Goal: Find specific page/section: Find specific page/section

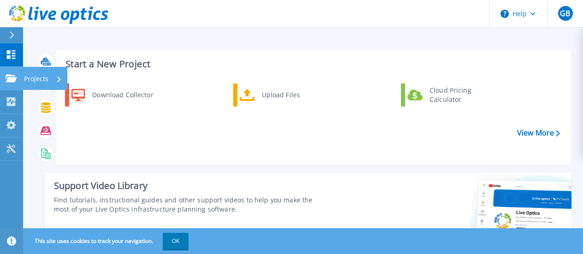
click at [6, 80] on icon at bounding box center [11, 78] width 11 height 8
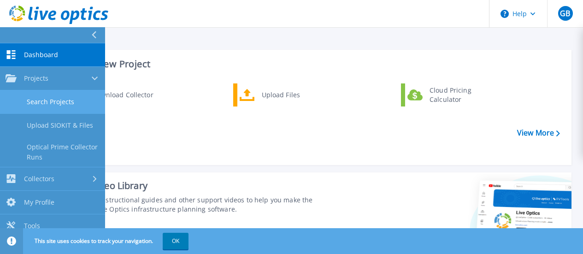
click at [56, 104] on link "Search Projects" at bounding box center [52, 101] width 105 height 23
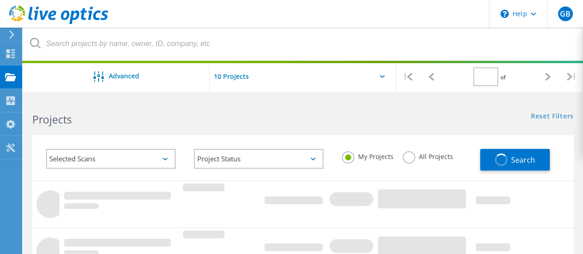
type input "1"
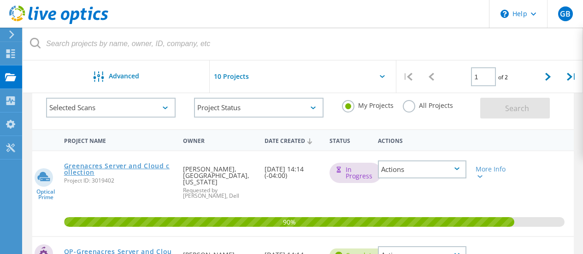
scroll to position [92, 0]
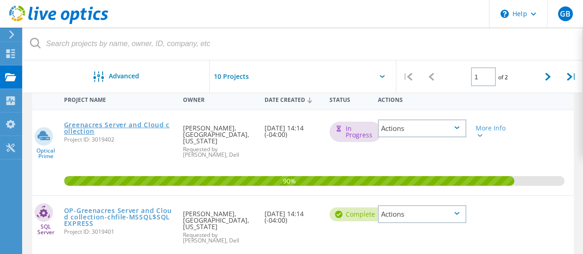
click at [105, 125] on link "Greenacres Server and Cloud collection" at bounding box center [119, 128] width 110 height 13
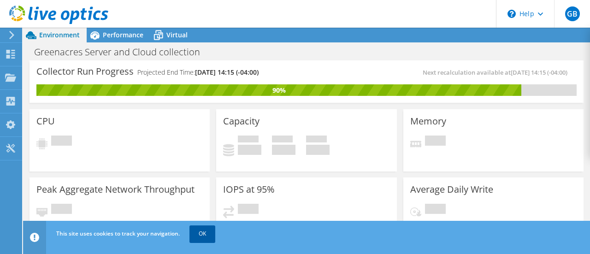
click at [208, 238] on link "OK" at bounding box center [202, 233] width 26 height 17
